Goal: Task Accomplishment & Management: Use online tool/utility

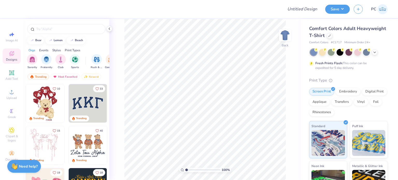
click at [372, 51] on div at bounding box center [349, 52] width 78 height 7
click at [376, 54] on icon at bounding box center [375, 52] width 4 height 4
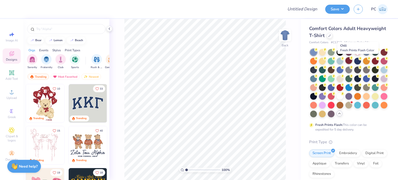
click at [352, 60] on div at bounding box center [349, 60] width 7 height 7
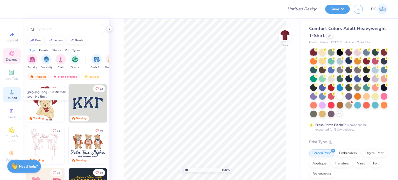
click at [11, 98] on span "Upload" at bounding box center [11, 98] width 10 height 4
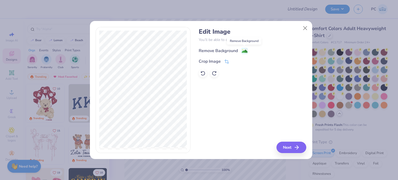
click at [245, 50] on image at bounding box center [245, 51] width 6 height 6
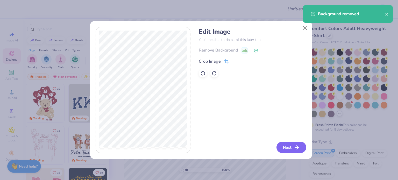
click at [291, 149] on button "Next" at bounding box center [292, 147] width 30 height 11
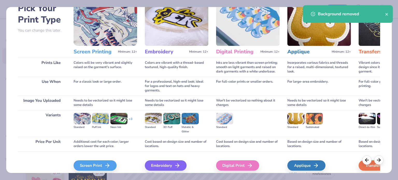
scroll to position [52, 0]
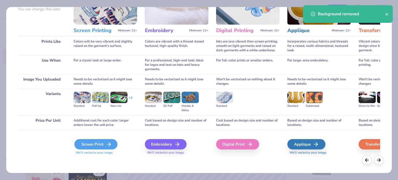
click at [92, 144] on div "Screen Print" at bounding box center [95, 144] width 43 height 10
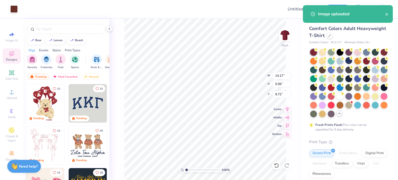
type input "2.73"
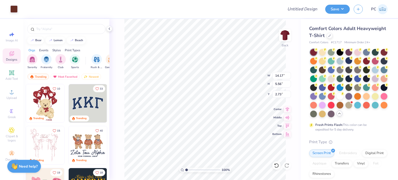
type input "5.95"
type input "2.33"
type input "5.95"
type input "3.00"
click at [17, 13] on div "Art colors" at bounding box center [9, 9] width 18 height 18
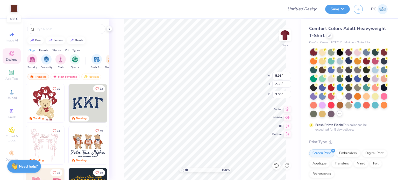
click at [14, 8] on div at bounding box center [13, 8] width 7 height 7
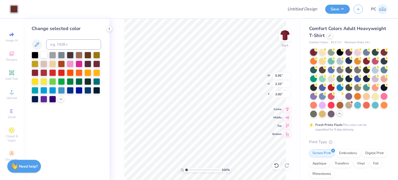
click at [44, 55] on div at bounding box center [43, 54] width 7 height 7
click at [111, 29] on icon at bounding box center [109, 29] width 4 height 4
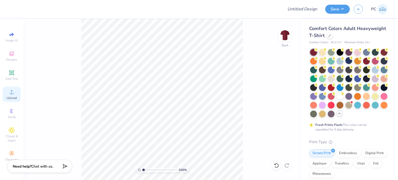
click at [8, 98] on span "Upload" at bounding box center [11, 98] width 10 height 4
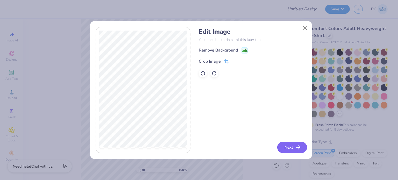
click at [286, 147] on button "Next" at bounding box center [292, 147] width 30 height 11
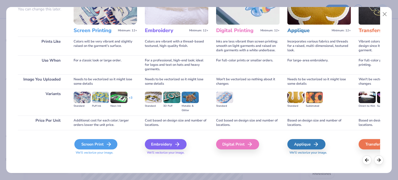
click at [93, 145] on div "Screen Print" at bounding box center [95, 144] width 43 height 10
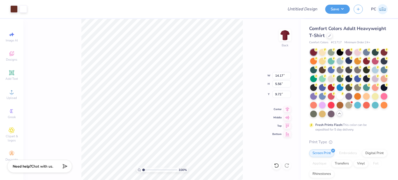
type input "5.29"
type input "2.07"
type input "13.20"
type input "3.00"
drag, startPoint x: 283, startPoint y: 75, endPoint x: 275, endPoint y: 75, distance: 8.6
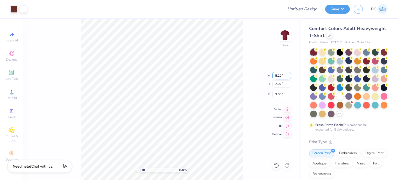
click at [275, 75] on input "5.29" at bounding box center [281, 75] width 19 height 7
type input "3.50"
type input "1.37"
drag, startPoint x: 282, startPoint y: 95, endPoint x: 276, endPoint y: 95, distance: 6.2
click at [276, 95] on input "3.35" at bounding box center [281, 94] width 19 height 7
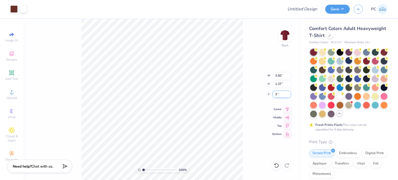
type input "3.00"
click at [14, 8] on div at bounding box center [13, 8] width 7 height 7
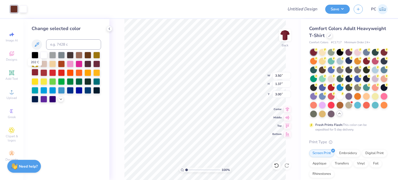
click at [36, 72] on div at bounding box center [35, 72] width 7 height 7
click at [109, 29] on icon at bounding box center [109, 29] width 4 height 4
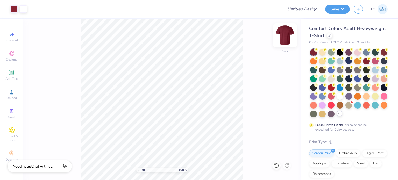
click at [286, 34] on img at bounding box center [285, 35] width 21 height 21
click at [11, 99] on span "Upload" at bounding box center [11, 98] width 10 height 4
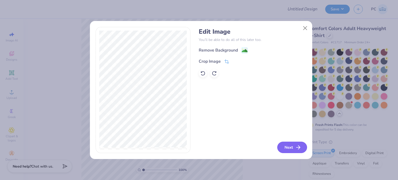
click at [293, 150] on button "Next" at bounding box center [292, 147] width 30 height 11
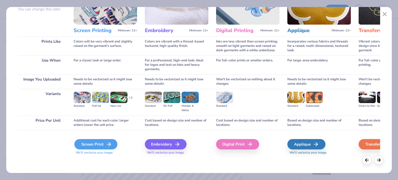
click at [99, 140] on div "Screen Print" at bounding box center [95, 144] width 43 height 10
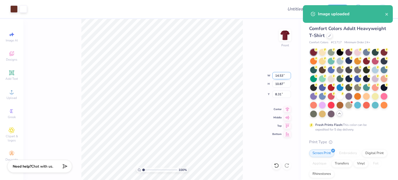
drag, startPoint x: 285, startPoint y: 75, endPoint x: 275, endPoint y: 75, distance: 9.9
click at [275, 75] on input "14.53" at bounding box center [281, 75] width 19 height 7
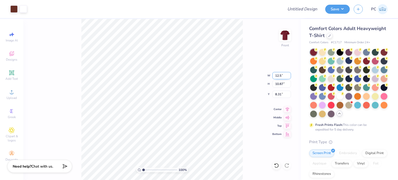
type input "12.50"
type input "9.35"
drag, startPoint x: 283, startPoint y: 94, endPoint x: 274, endPoint y: 94, distance: 8.8
click at [274, 94] on input "9.07" at bounding box center [281, 94] width 19 height 7
type input "3.00"
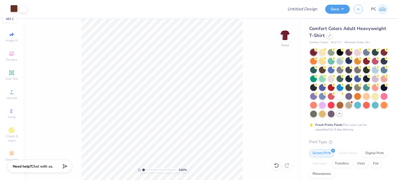
click at [13, 9] on div at bounding box center [13, 8] width 7 height 7
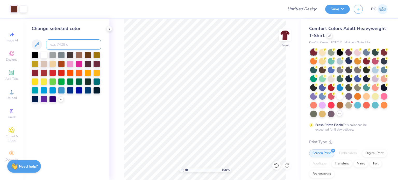
click at [62, 44] on input at bounding box center [73, 44] width 55 height 10
type input "490"
paste input
click at [63, 47] on input at bounding box center [73, 44] width 55 height 10
paste input
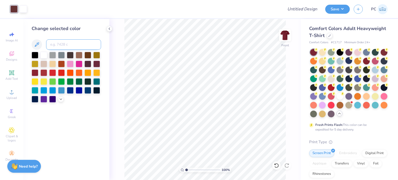
click at [62, 45] on input at bounding box center [73, 44] width 55 height 10
type input "1817"
paste input "7421"
type input "7421"
click at [110, 28] on polyline at bounding box center [109, 29] width 1 height 2
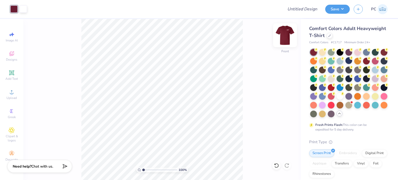
click at [288, 40] on img at bounding box center [285, 35] width 21 height 21
click at [15, 10] on div at bounding box center [13, 8] width 7 height 7
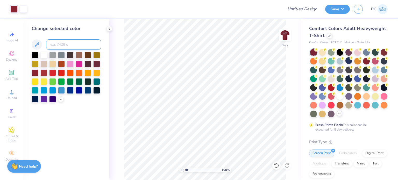
click at [58, 47] on input at bounding box center [73, 44] width 55 height 10
type input "7421"
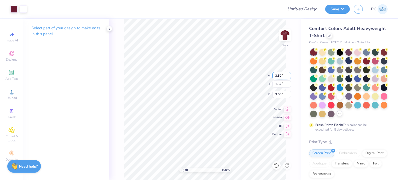
drag, startPoint x: 284, startPoint y: 75, endPoint x: 274, endPoint y: 75, distance: 9.9
click at [274, 75] on input "3.50" at bounding box center [281, 75] width 19 height 7
type input "4.00"
type input "1.57"
drag, startPoint x: 283, startPoint y: 93, endPoint x: 275, endPoint y: 93, distance: 8.3
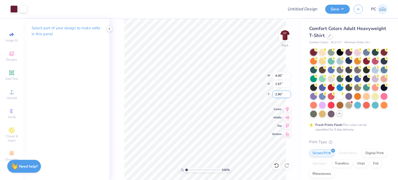
click at [275, 93] on input "2.90" at bounding box center [281, 94] width 19 height 7
type input "3.00"
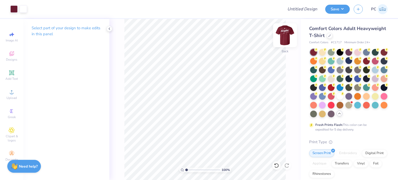
click at [285, 32] on img at bounding box center [285, 35] width 21 height 21
click at [285, 32] on img at bounding box center [285, 35] width 10 height 10
click at [286, 37] on img at bounding box center [285, 35] width 21 height 21
click at [329, 9] on button "Save" at bounding box center [337, 8] width 25 height 9
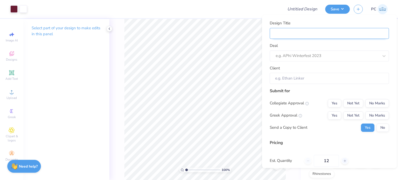
click at [299, 31] on input "Design Title" at bounding box center [329, 33] width 119 height 11
paste input "SAAS Communications"
type input "SAAS Communications"
drag, startPoint x: 318, startPoint y: 34, endPoint x: 288, endPoint y: 33, distance: 30.6
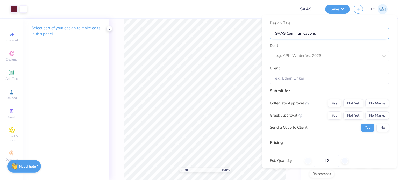
click at [288, 33] on input "SAAS Communications" at bounding box center [329, 33] width 119 height 11
type input "SAAS S"
type input "SAAS Sh"
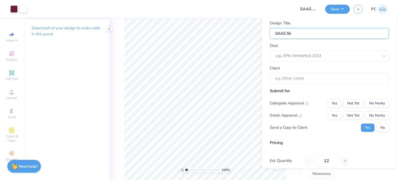
type input "SAAS Shi"
type input "SAAS Shir"
type input "SAAS Shirt"
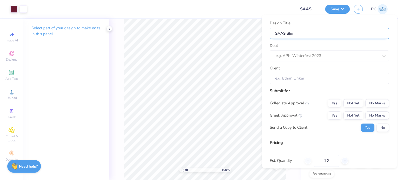
type input "SAAS Shirt"
type input "SAAS Shirts"
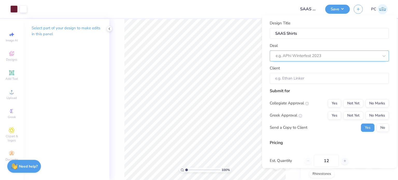
click at [291, 54] on div at bounding box center [327, 55] width 103 height 7
paste input "SAAS Communications"
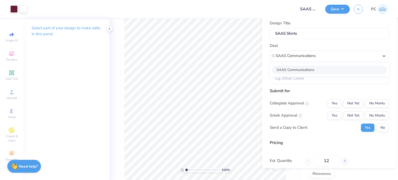
click at [316, 67] on div "SAAS Communications" at bounding box center [329, 69] width 115 height 9
type input "SAAS Communications"
type input "[PERSON_NAME]"
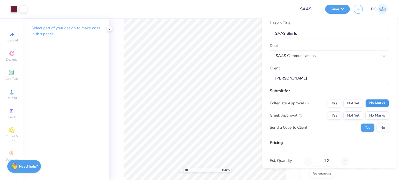
click at [376, 104] on button "No Marks" at bounding box center [377, 103] width 24 height 8
click at [375, 113] on button "No Marks" at bounding box center [377, 115] width 24 height 8
click at [379, 130] on button "No" at bounding box center [383, 127] width 12 height 8
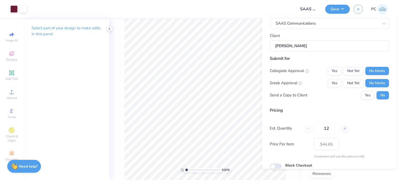
scroll to position [55, 0]
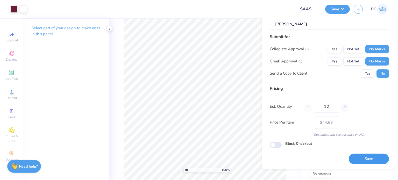
click at [363, 157] on button "Save" at bounding box center [369, 159] width 40 height 11
type input "$44.65"
